Goal: Information Seeking & Learning: Learn about a topic

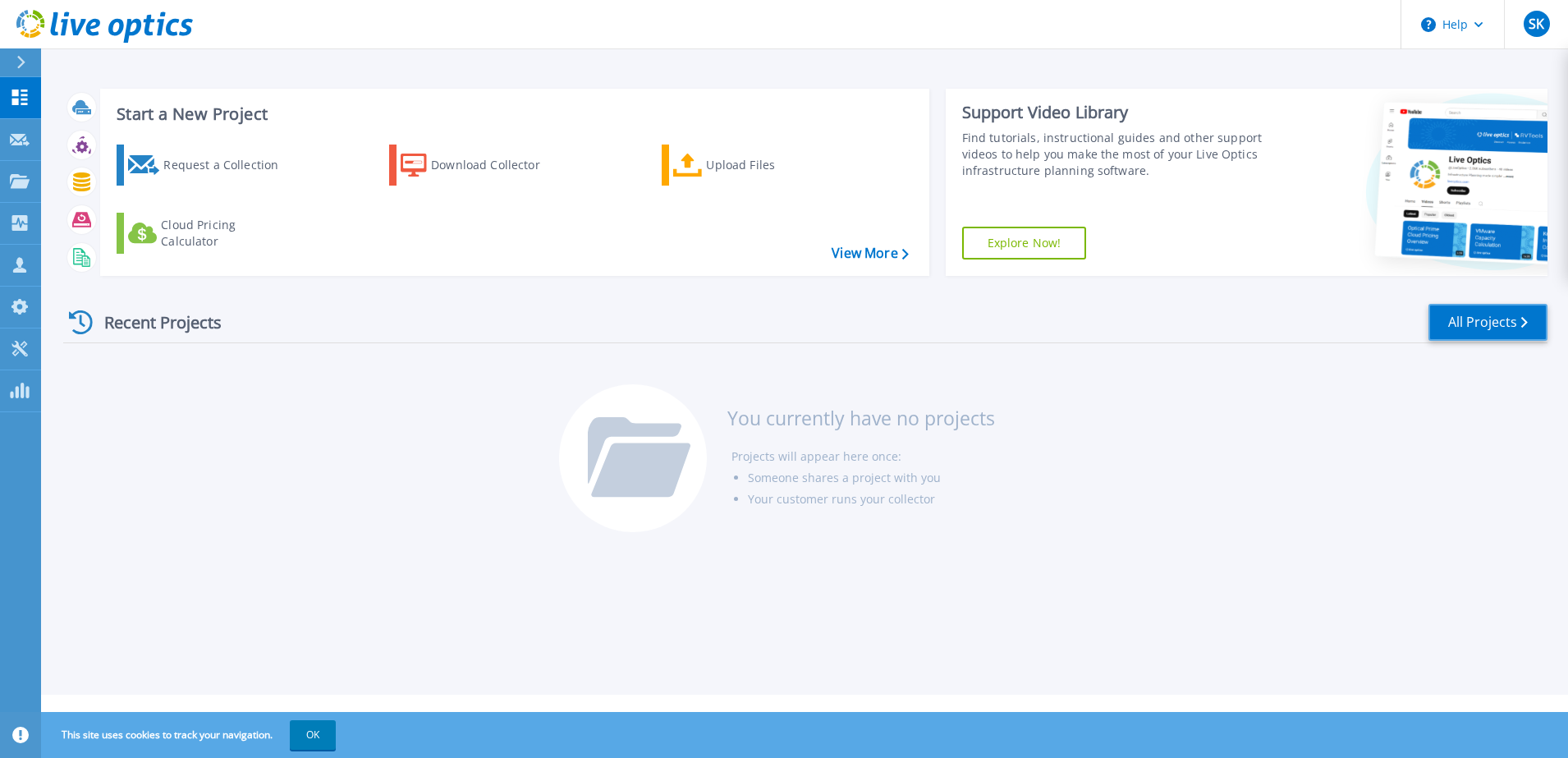
click at [1493, 330] on link "All Projects" at bounding box center [1488, 322] width 119 height 37
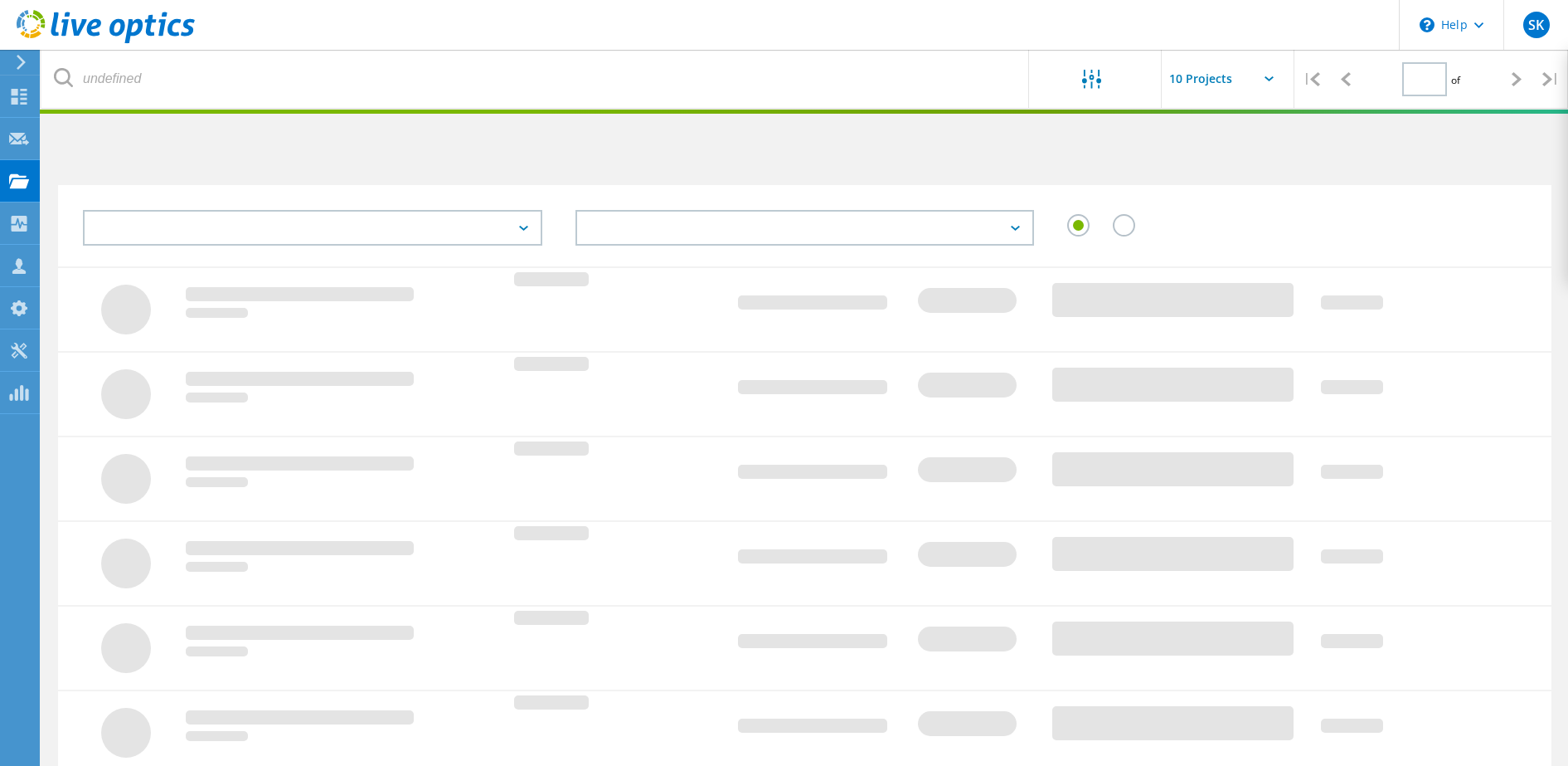
type input "1"
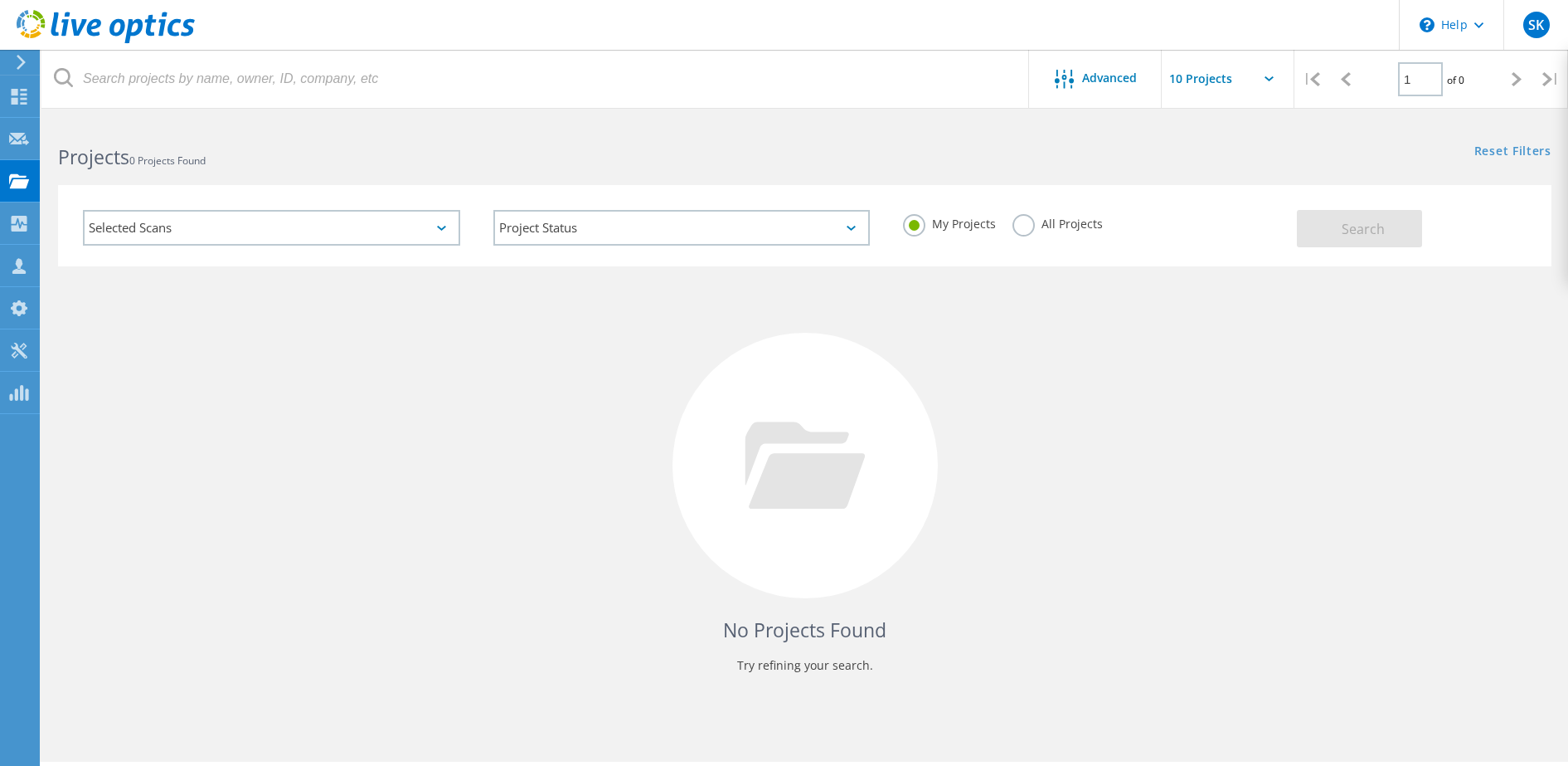
click at [1024, 230] on label "All Projects" at bounding box center [1057, 222] width 90 height 15
click at [0, 0] on input "All Projects" at bounding box center [0, 0] width 0 height 0
click at [1336, 233] on button "Search" at bounding box center [1359, 228] width 126 height 37
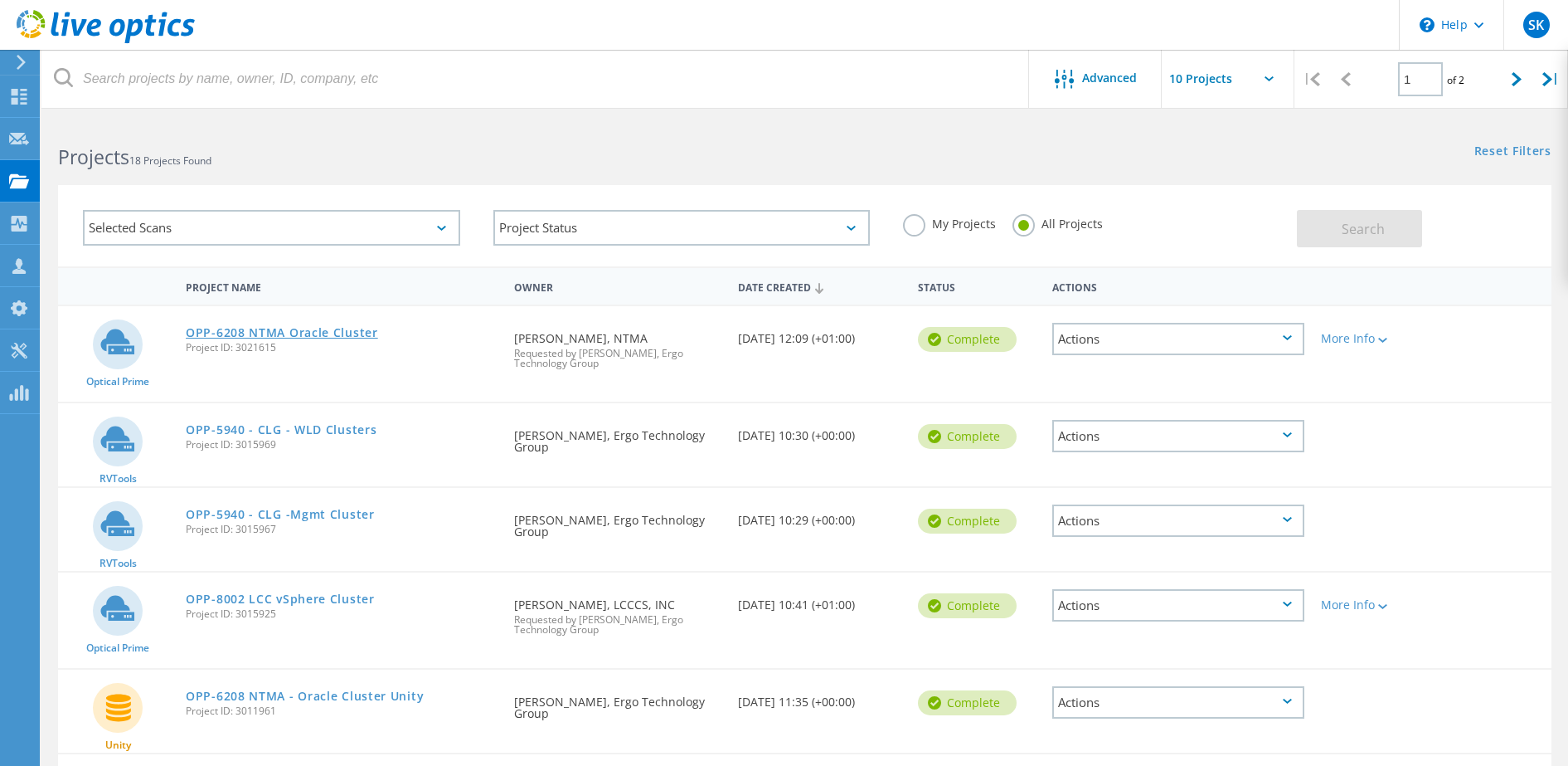
click at [282, 330] on link "OPP-6208 NTMA Oracle Cluster" at bounding box center [282, 332] width 193 height 11
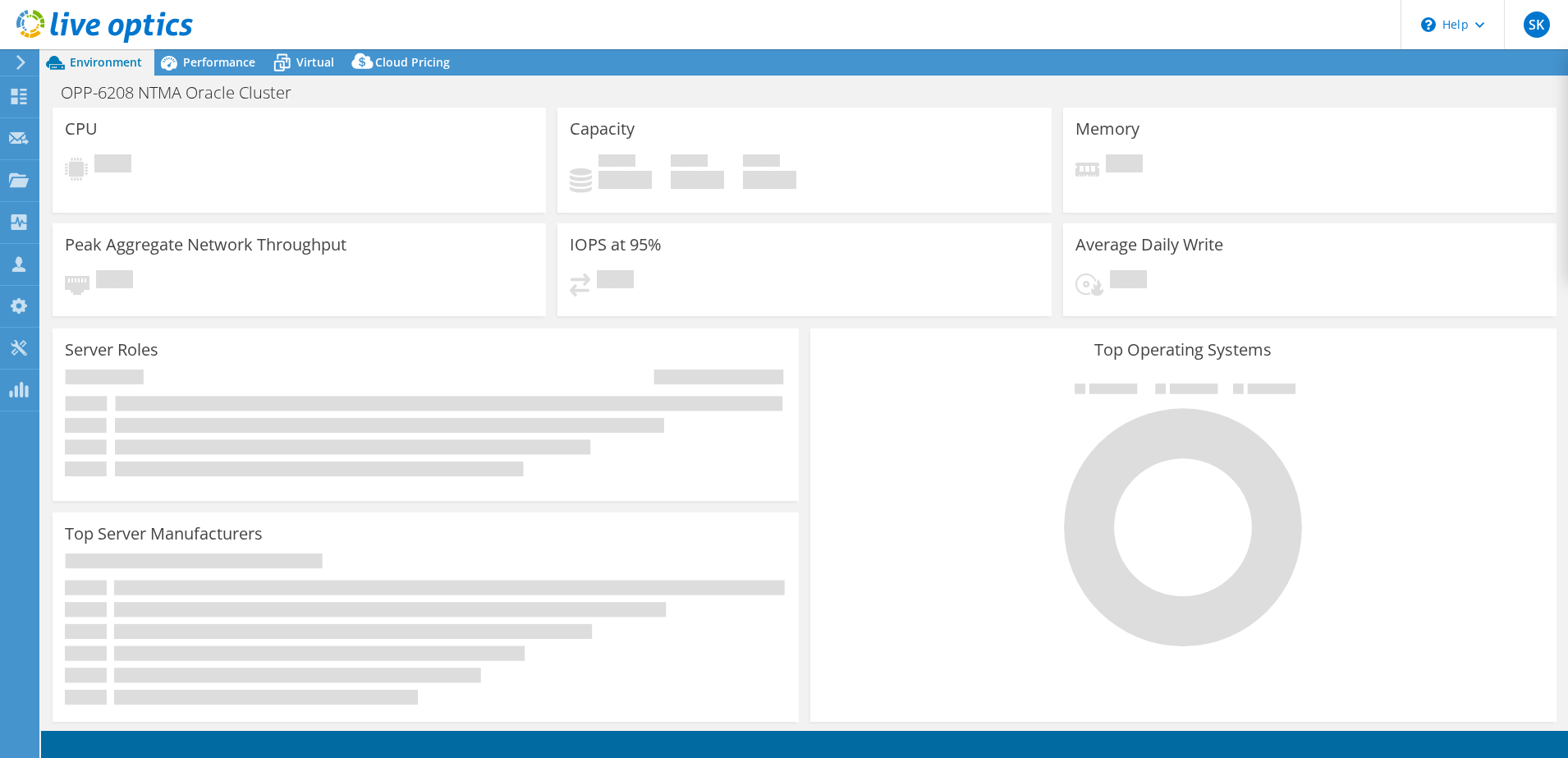
select select "USD"
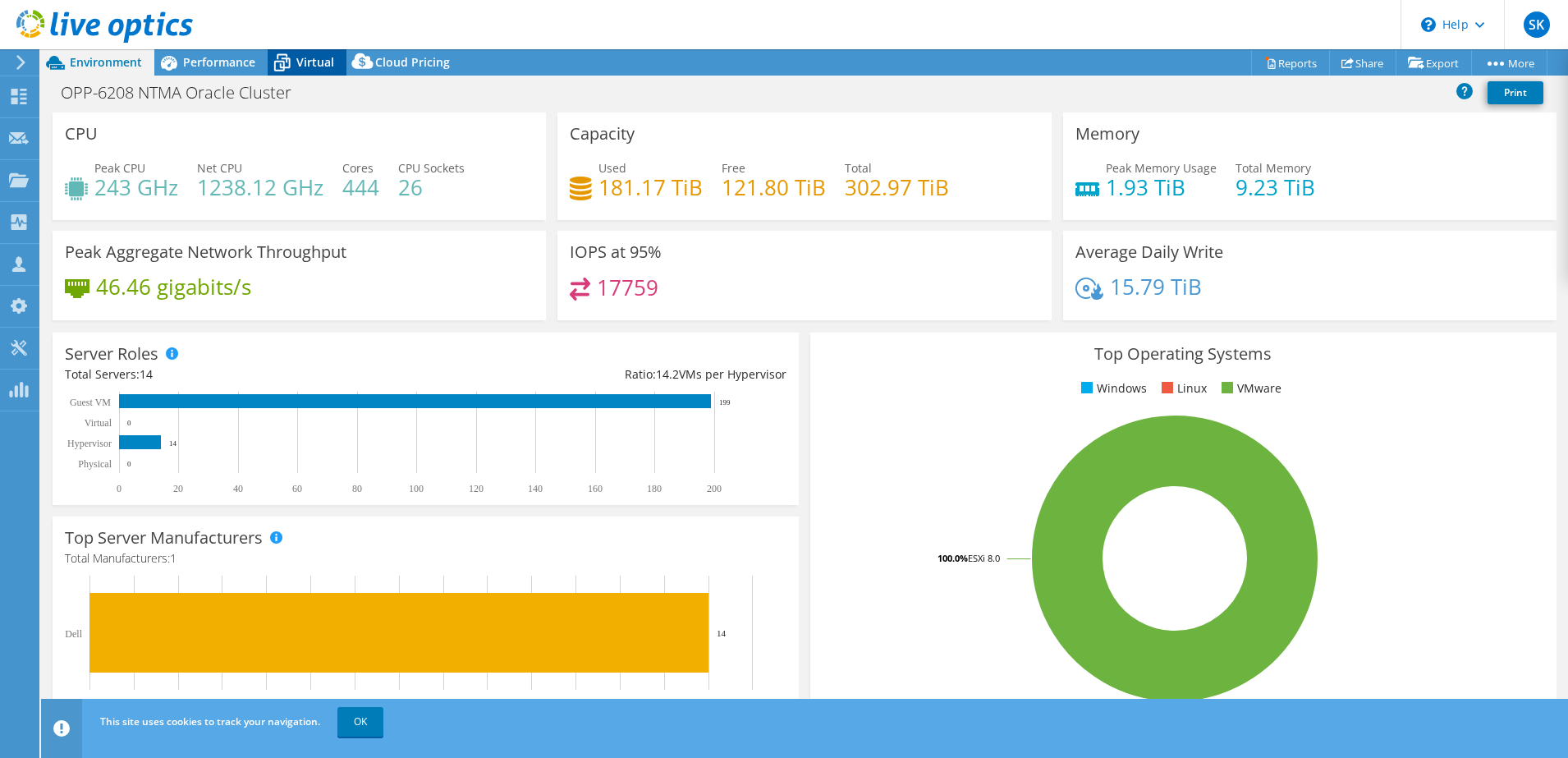
click at [312, 56] on span "Virtual" at bounding box center [315, 62] width 37 height 15
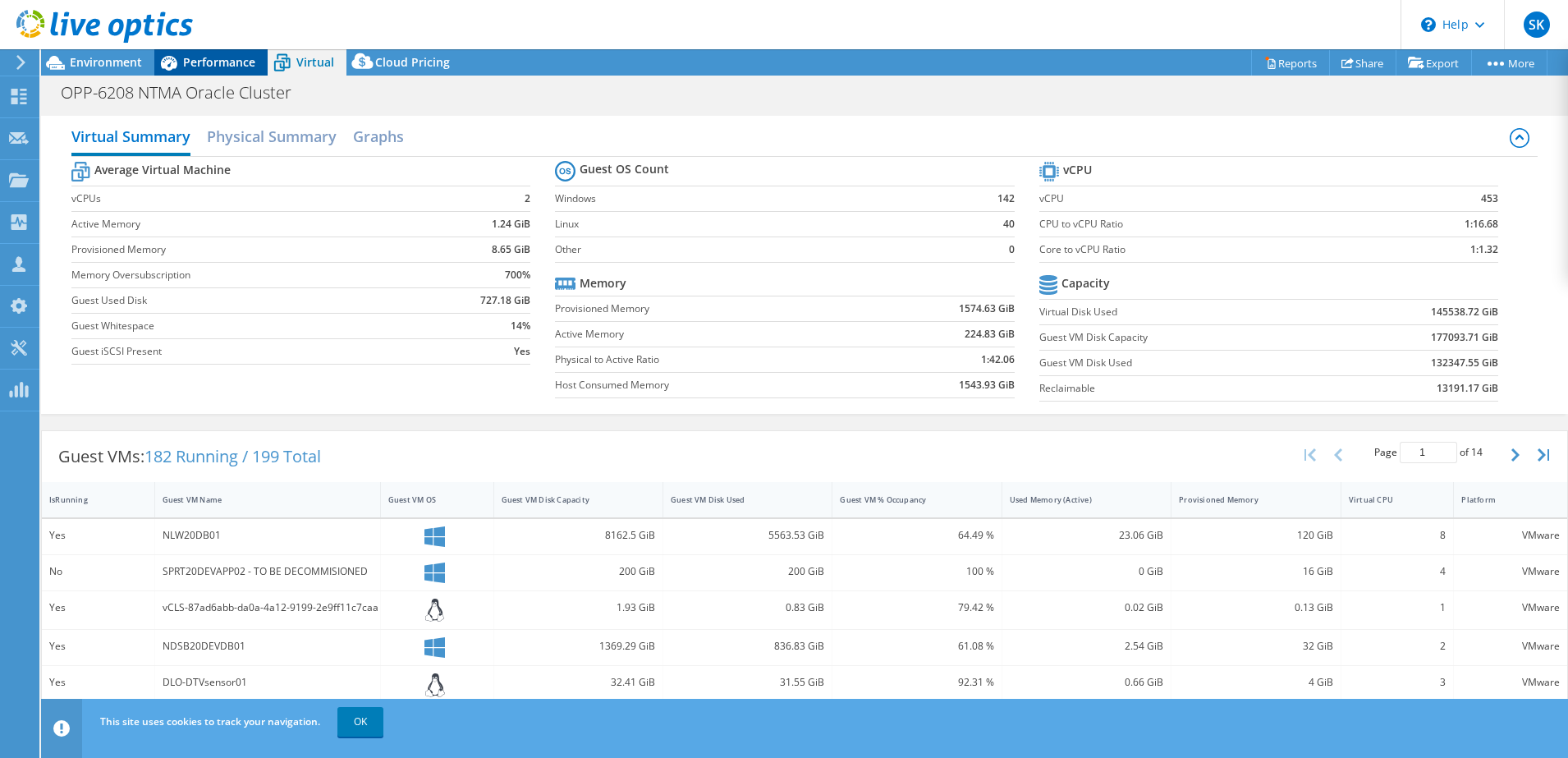
click at [221, 59] on span "Performance" at bounding box center [219, 62] width 72 height 15
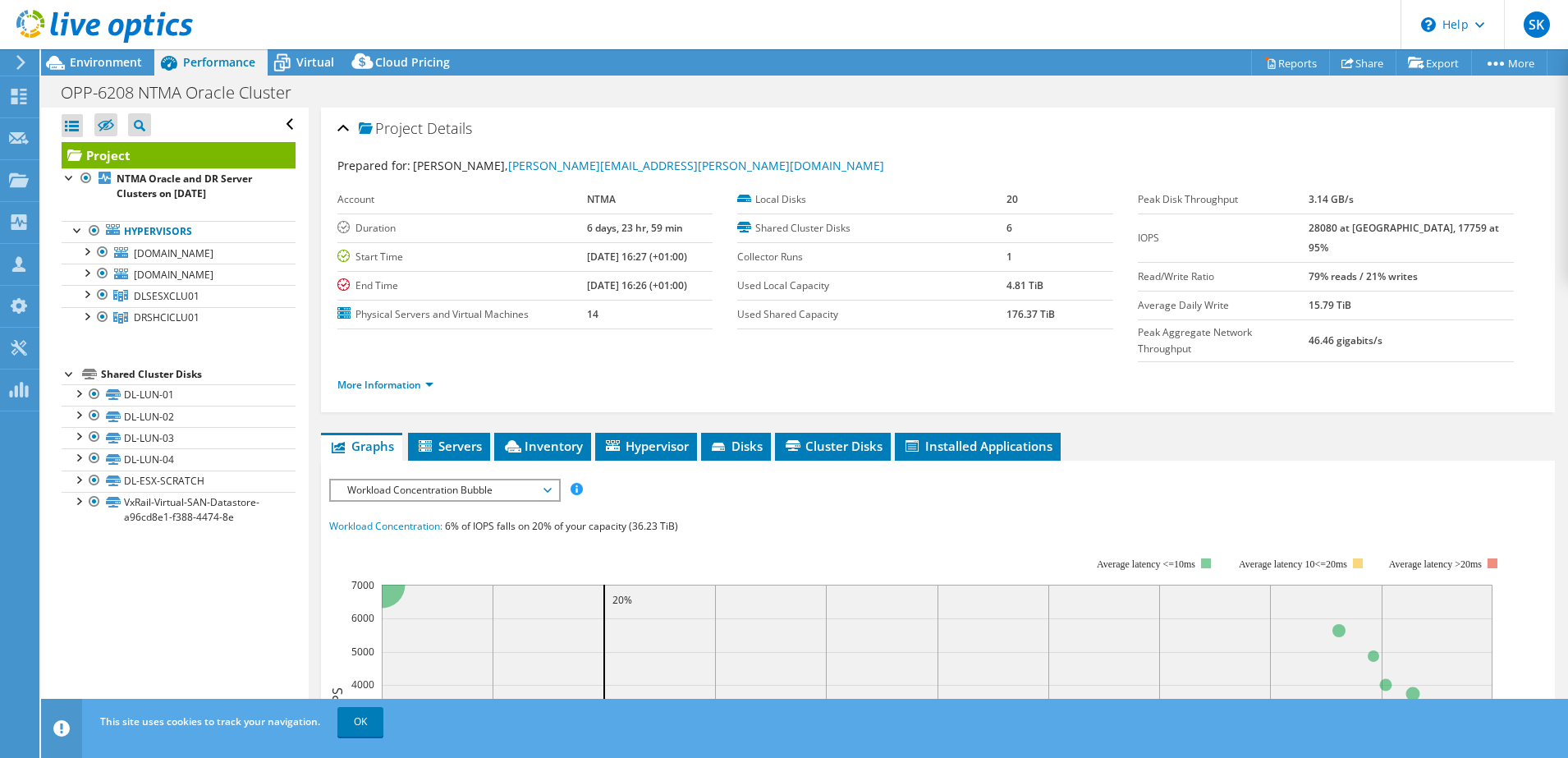
click at [142, 560] on div "Open All Close All Hide Excluded Nodes Project Tree Filter" at bounding box center [174, 416] width 267 height 618
click at [78, 501] on div at bounding box center [78, 499] width 16 height 16
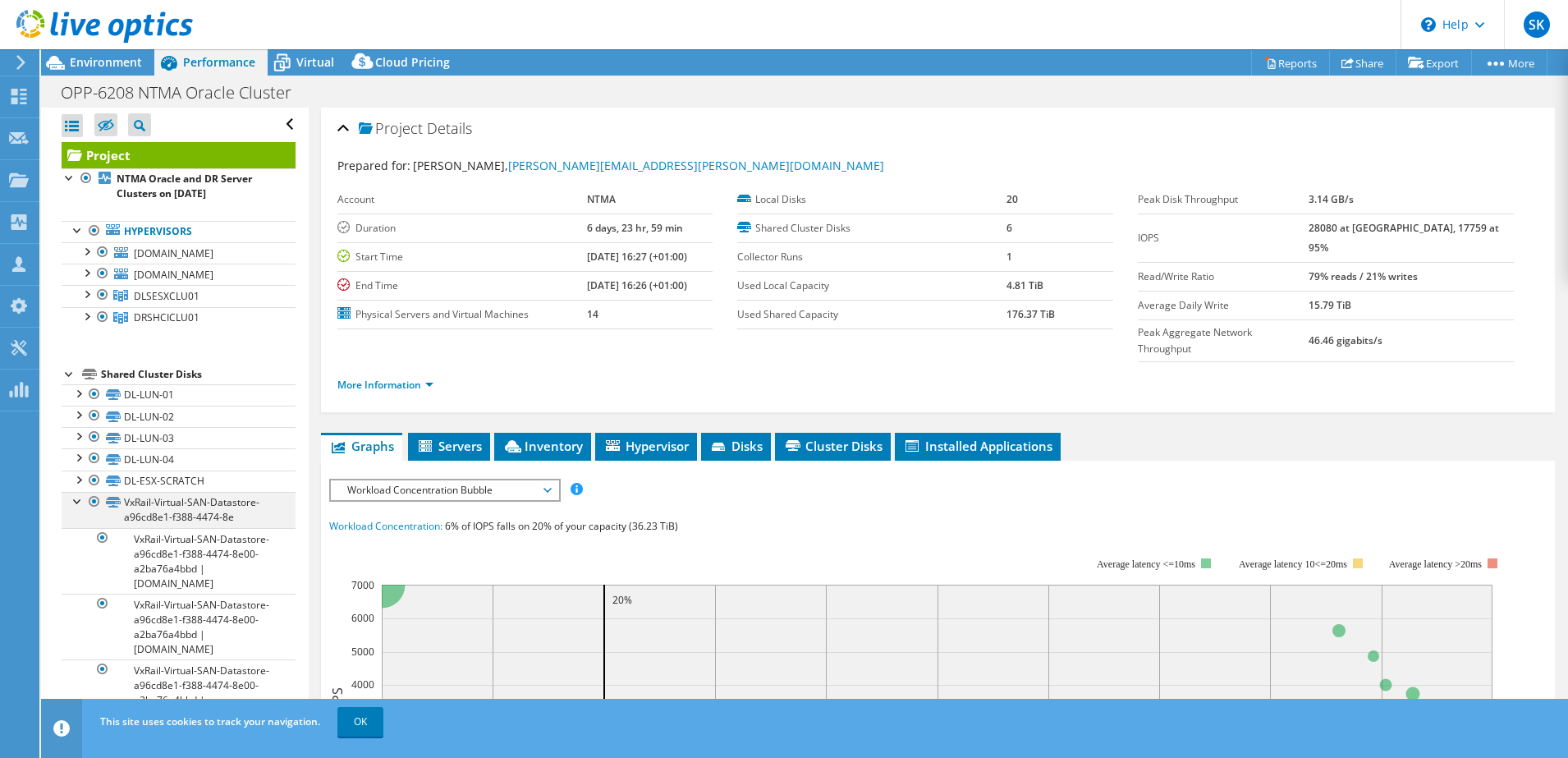
click at [71, 503] on div at bounding box center [78, 499] width 16 height 16
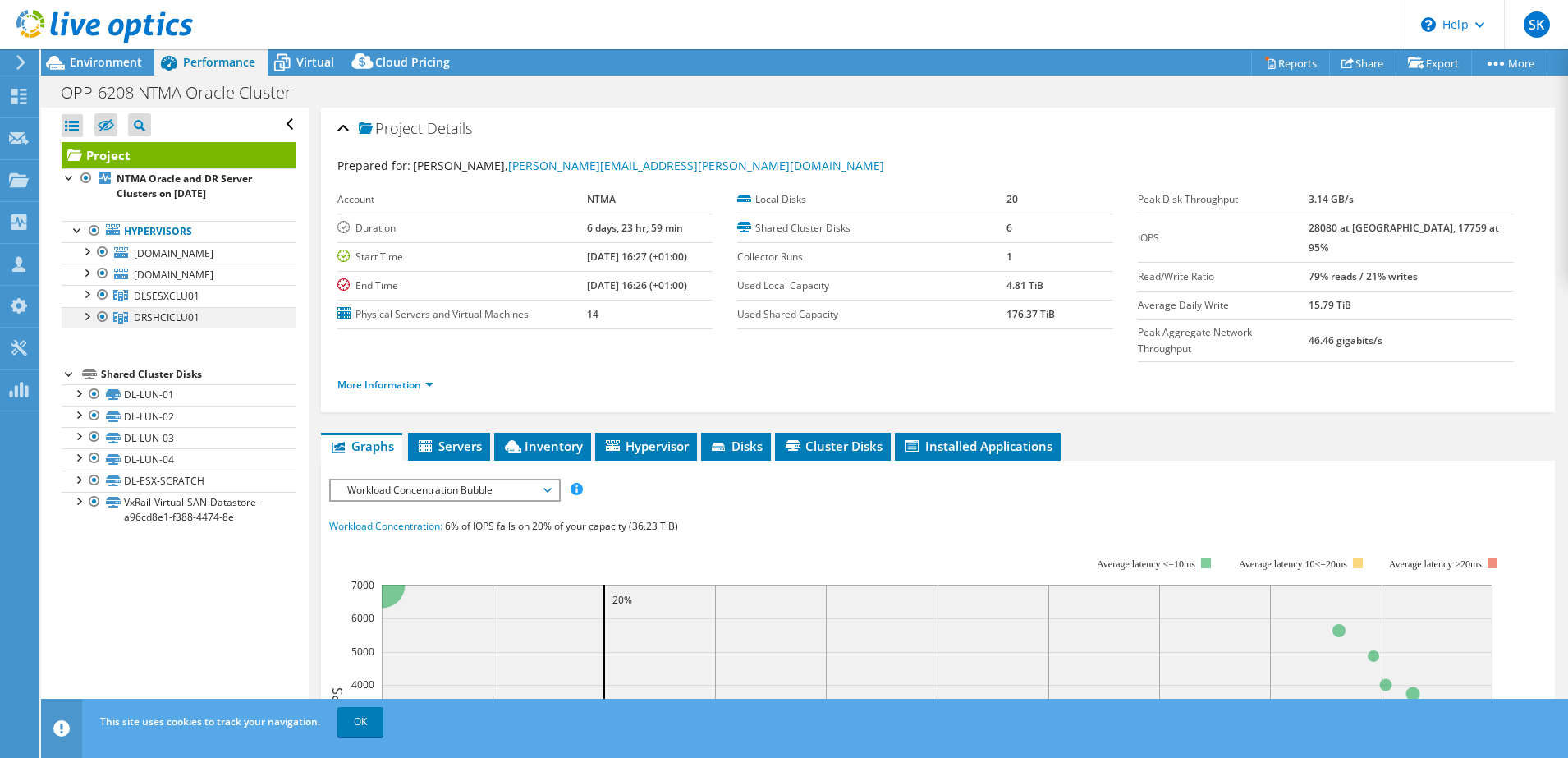
click at [88, 311] on div at bounding box center [86, 314] width 16 height 16
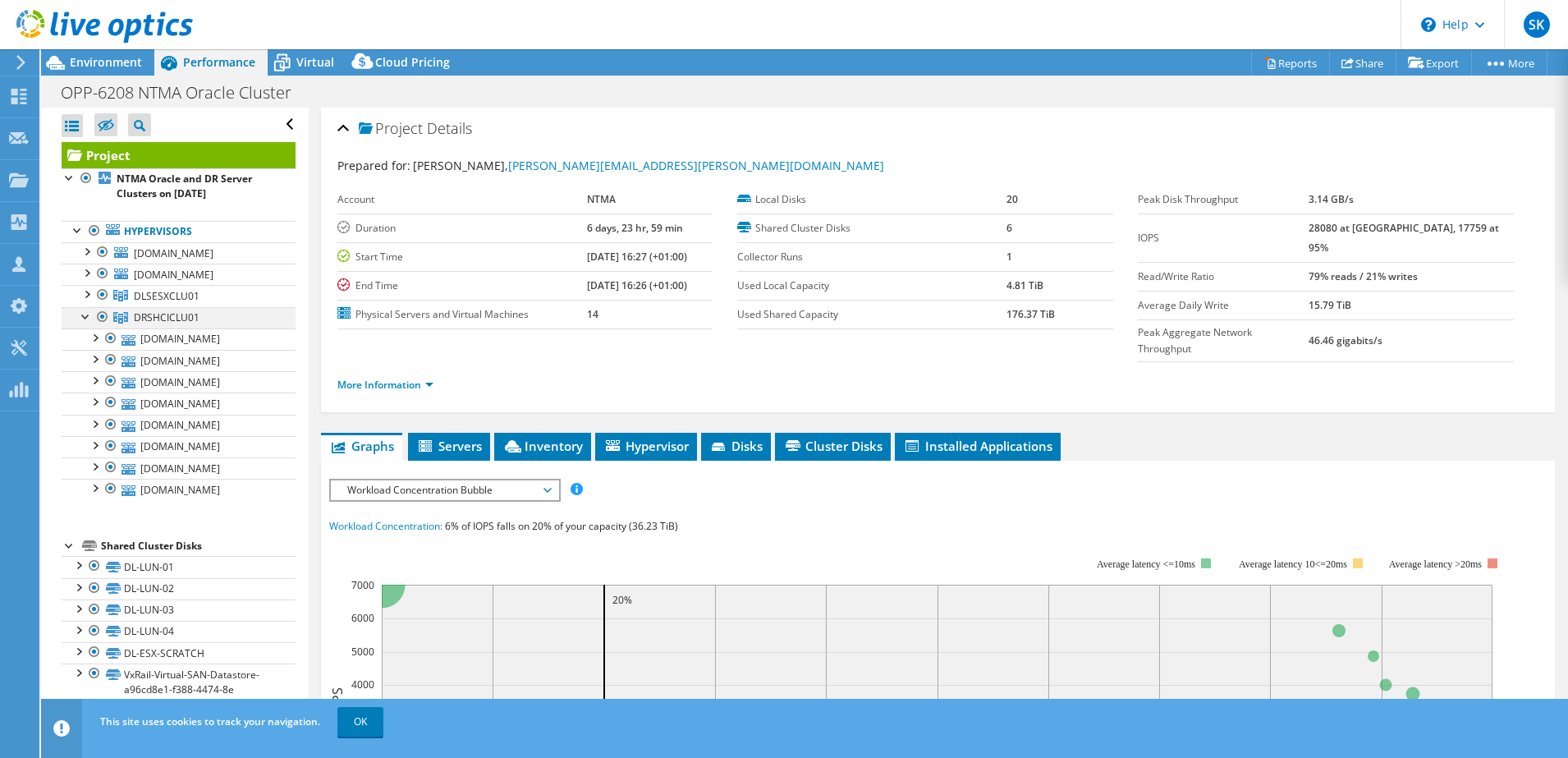
click at [88, 311] on div at bounding box center [86, 314] width 16 height 16
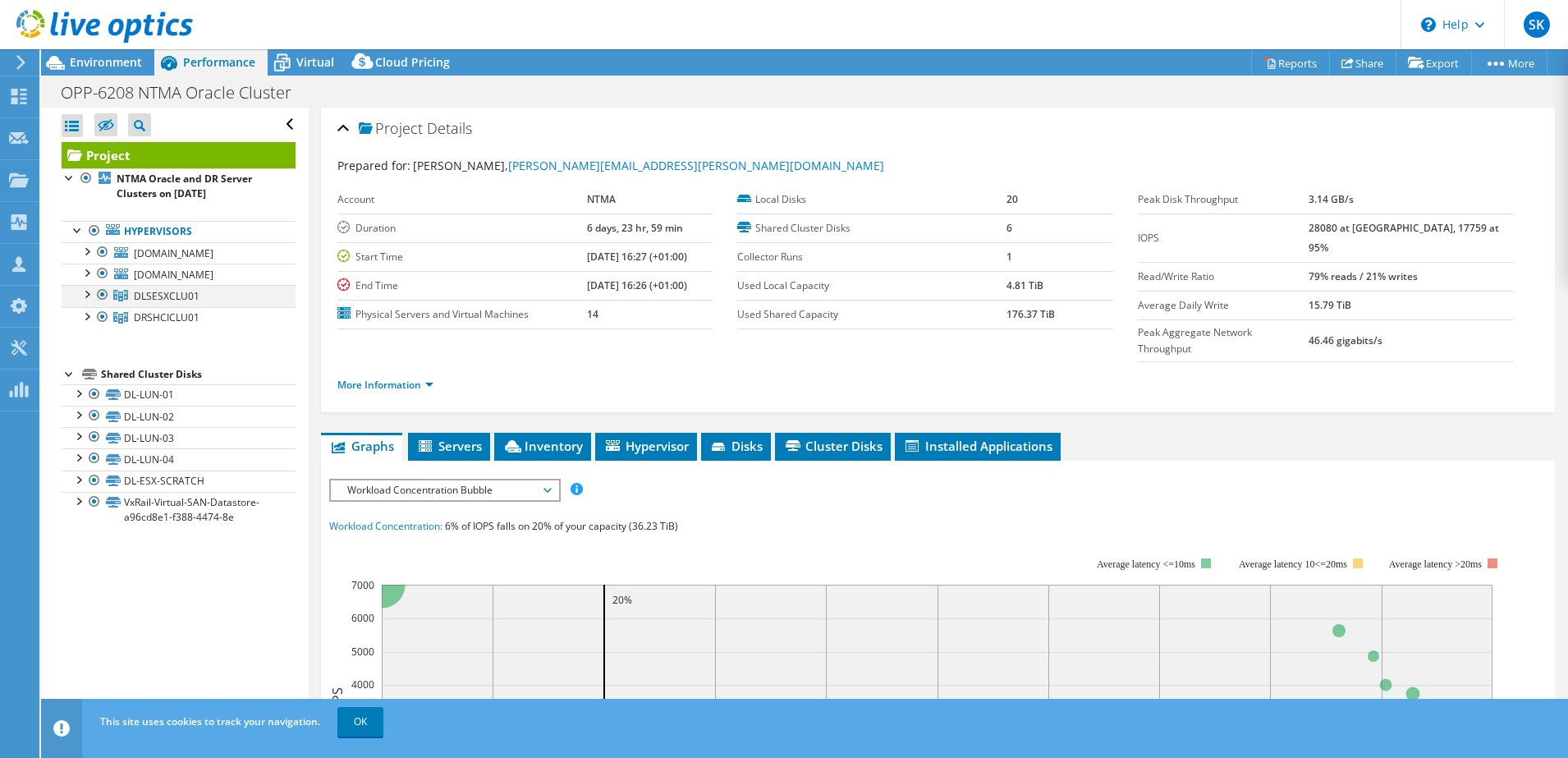
click at [87, 292] on div at bounding box center [86, 292] width 16 height 16
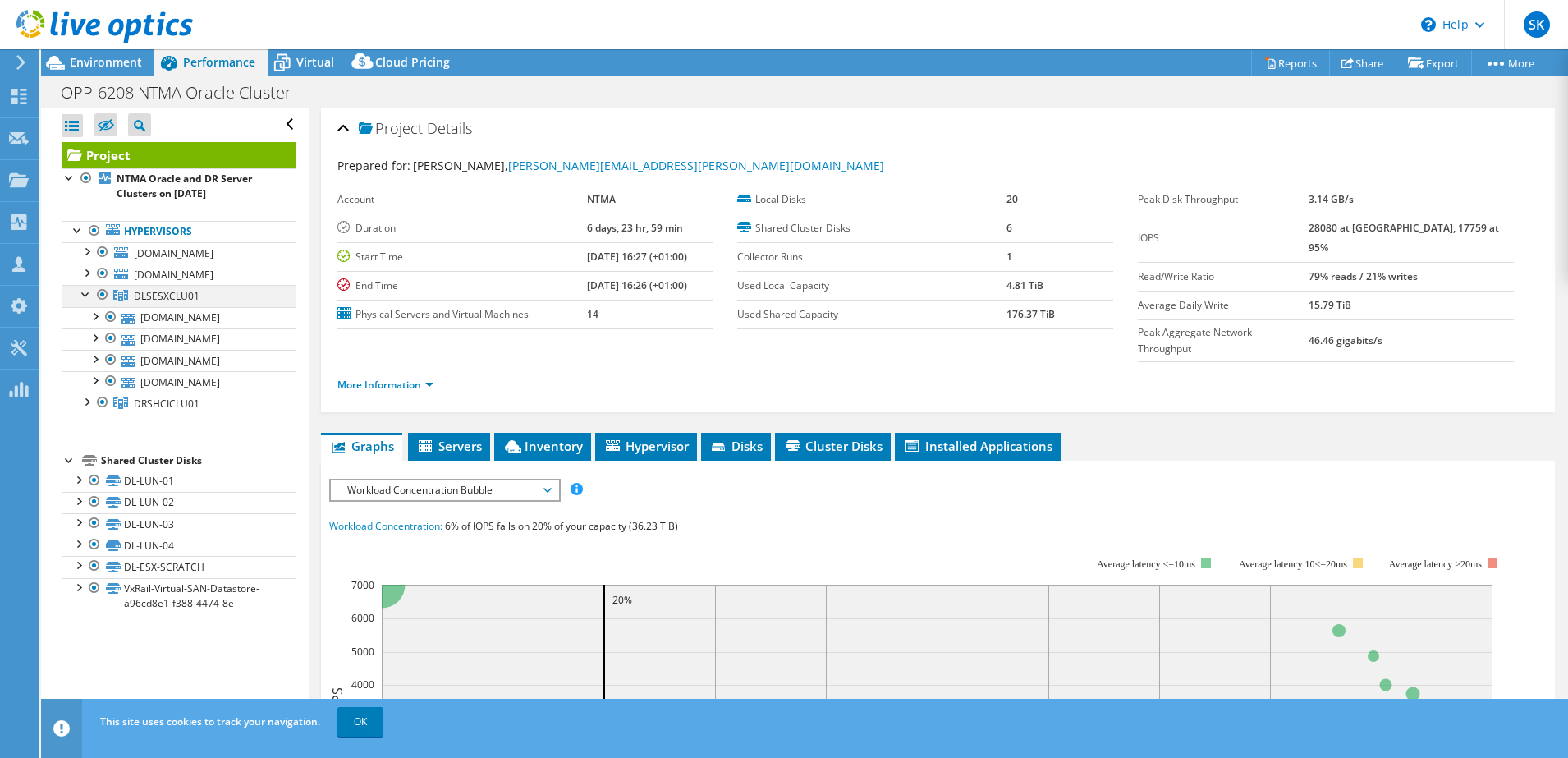
click at [87, 292] on div at bounding box center [86, 292] width 16 height 16
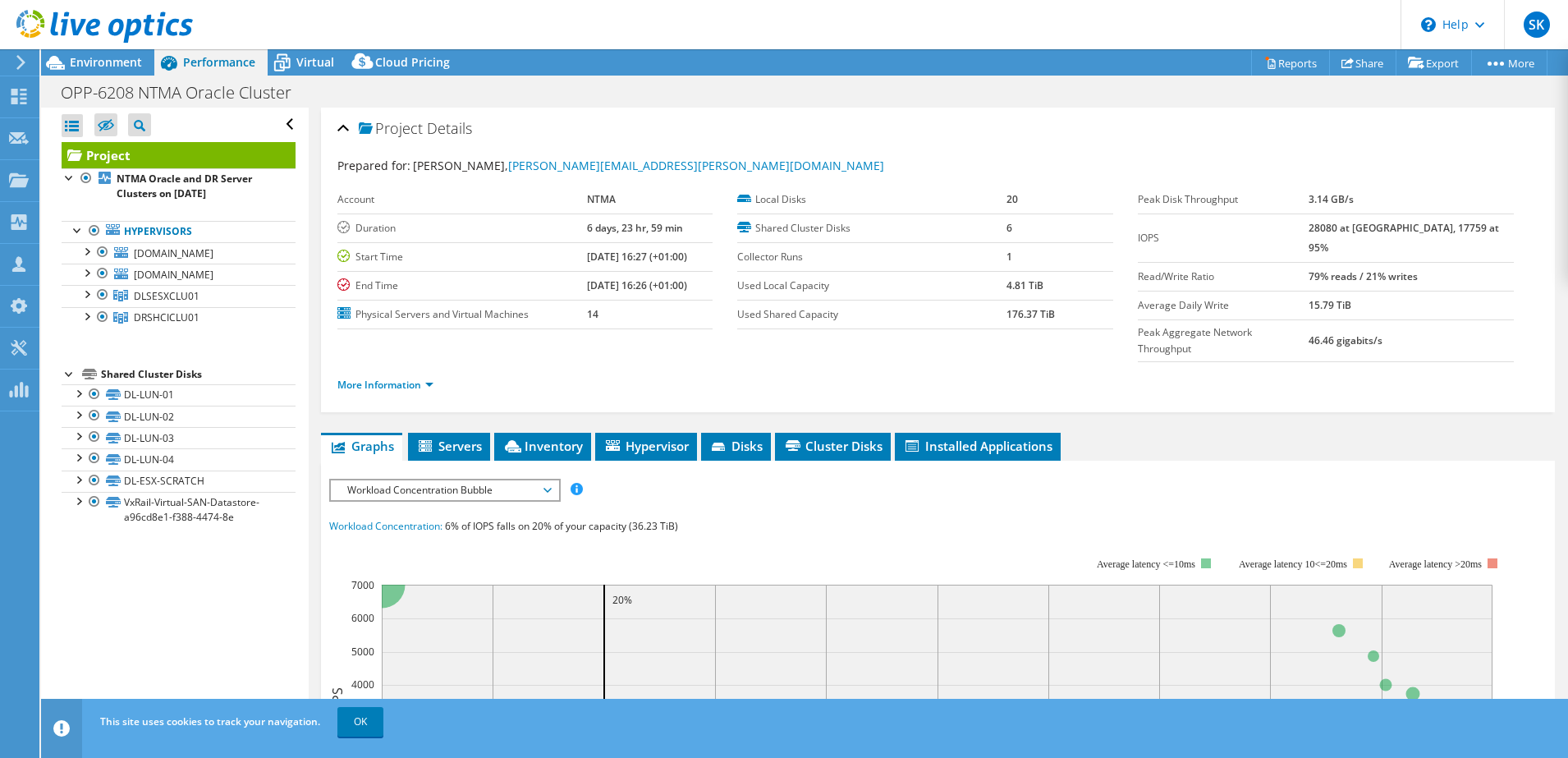
click at [169, 590] on div "Open All Close All Hide Excluded Nodes Project Tree Filter" at bounding box center [174, 416] width 267 height 618
